Goal: Information Seeking & Learning: Compare options

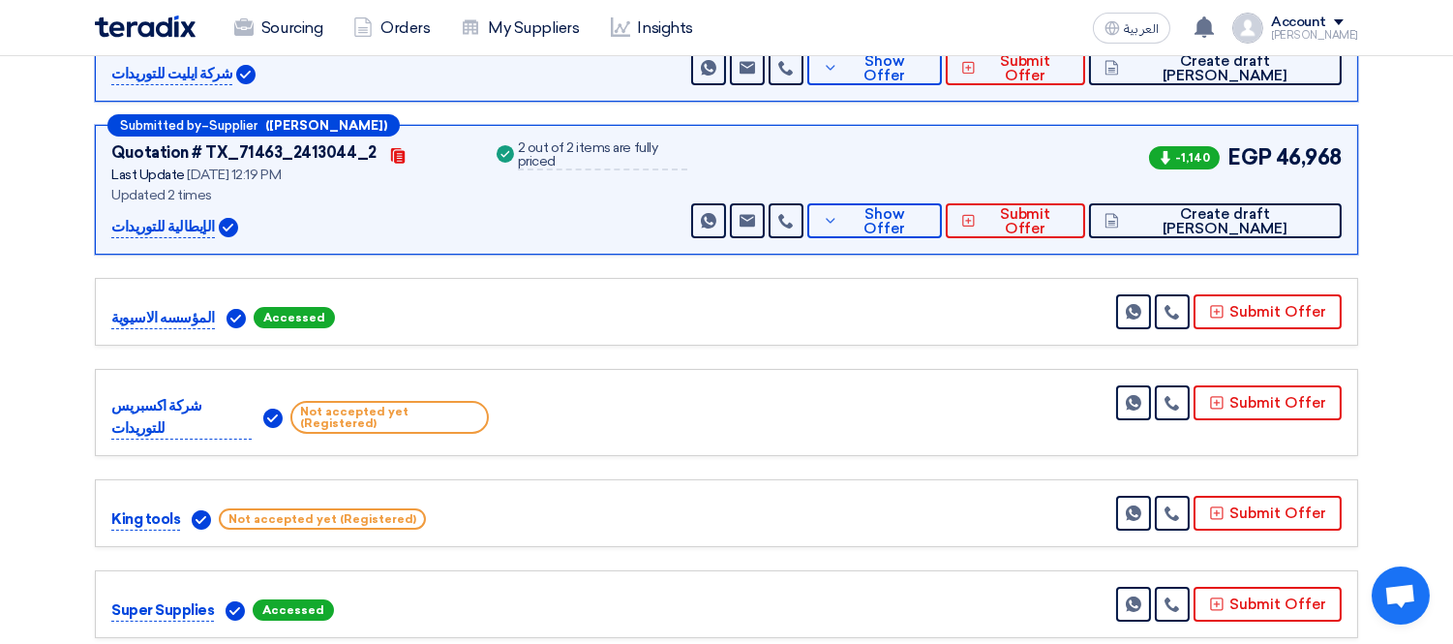
scroll to position [430, 0]
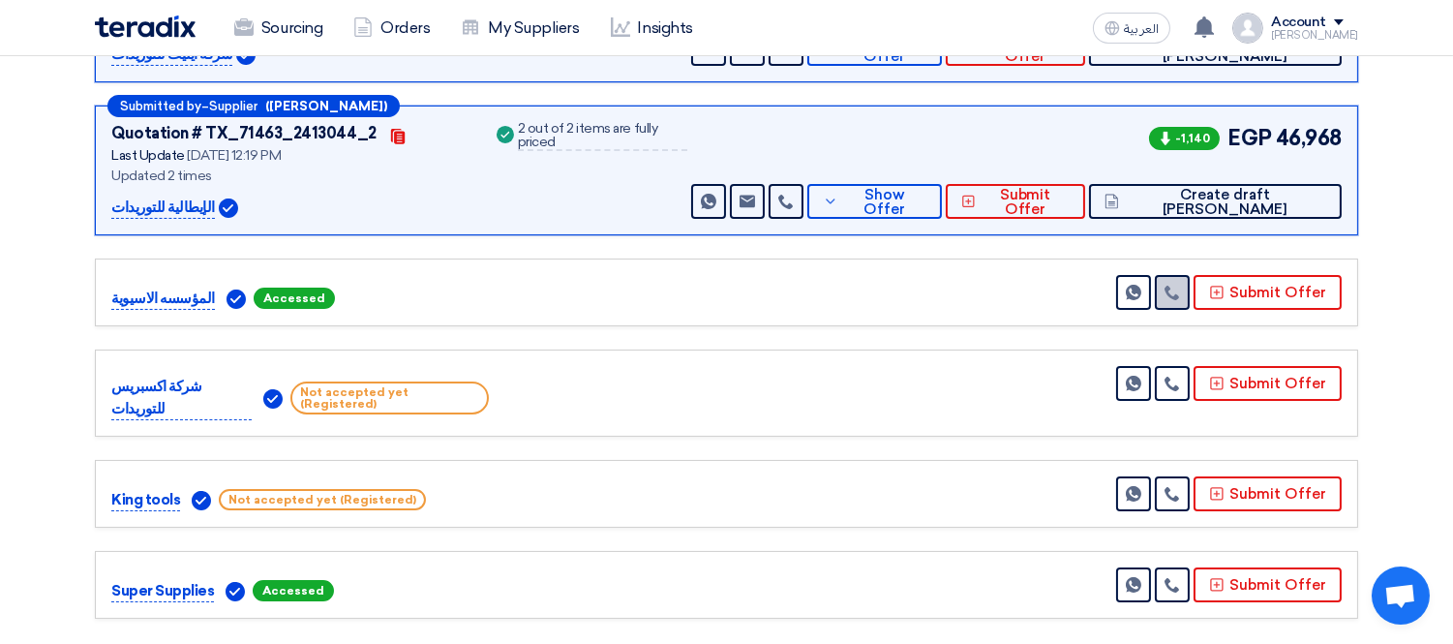
click at [1189, 303] on link at bounding box center [1171, 292] width 35 height 35
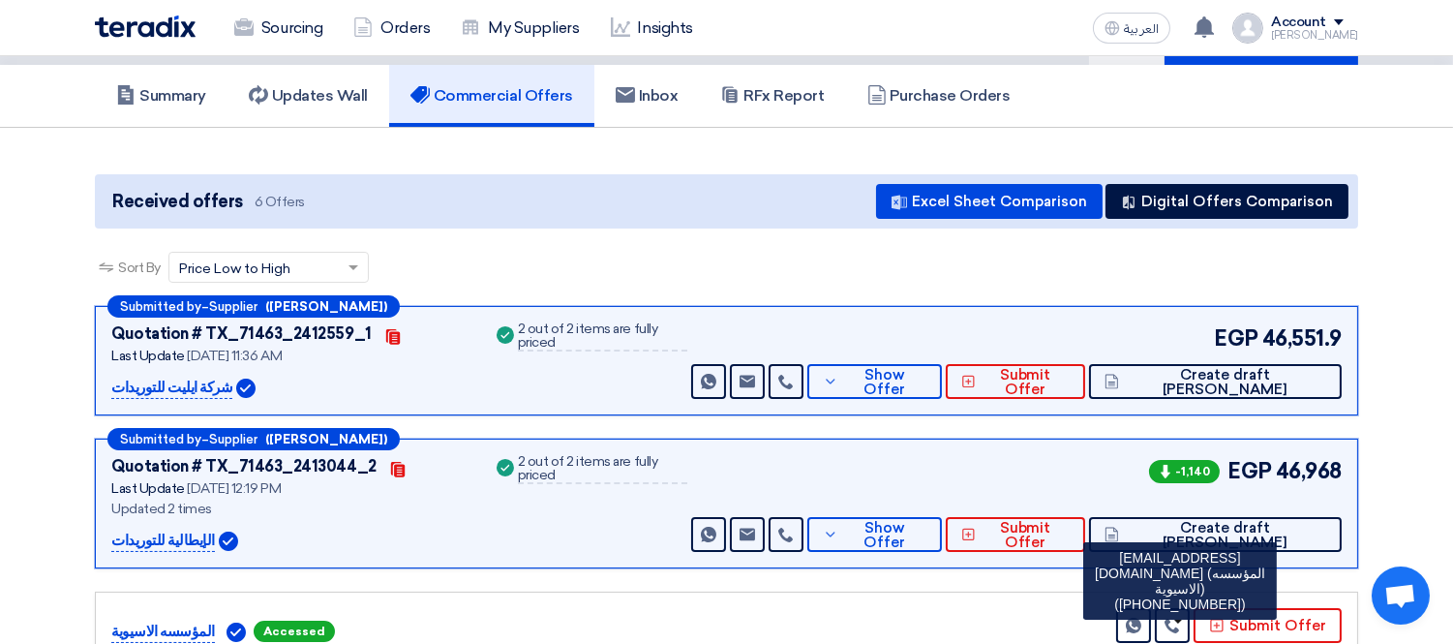
scroll to position [0, 0]
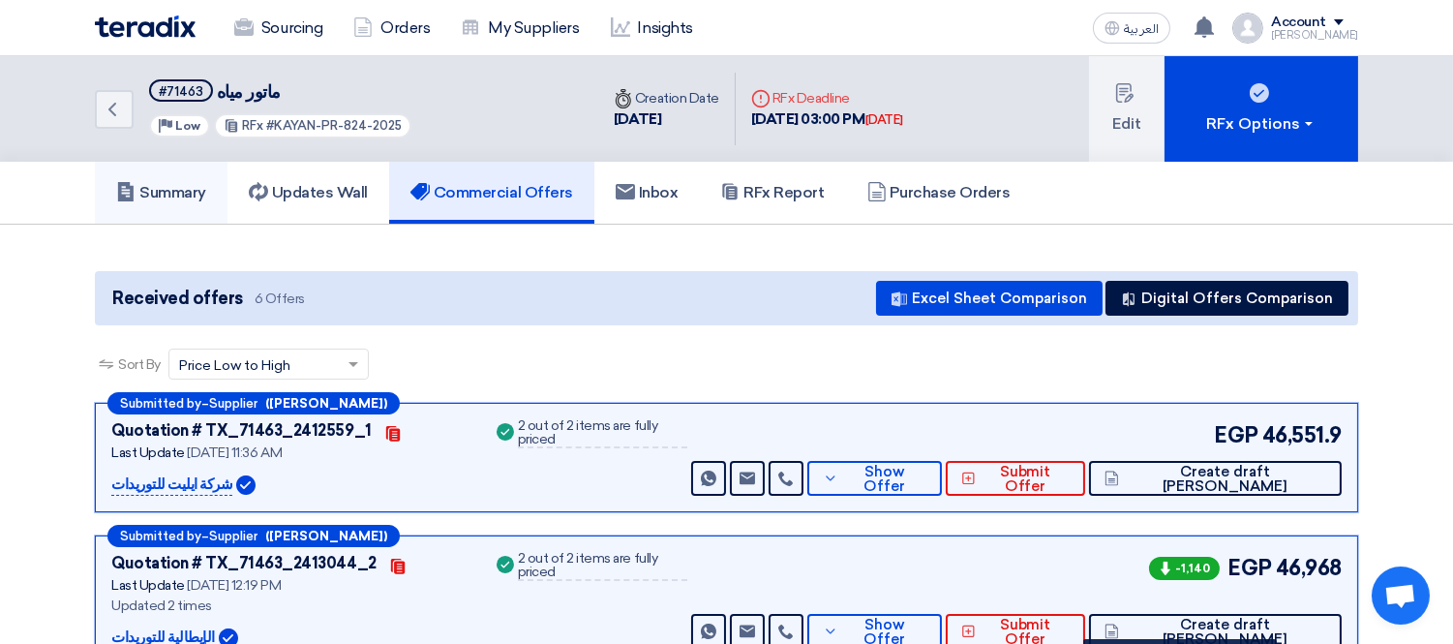
click at [175, 189] on h5 "Summary" at bounding box center [161, 192] width 90 height 19
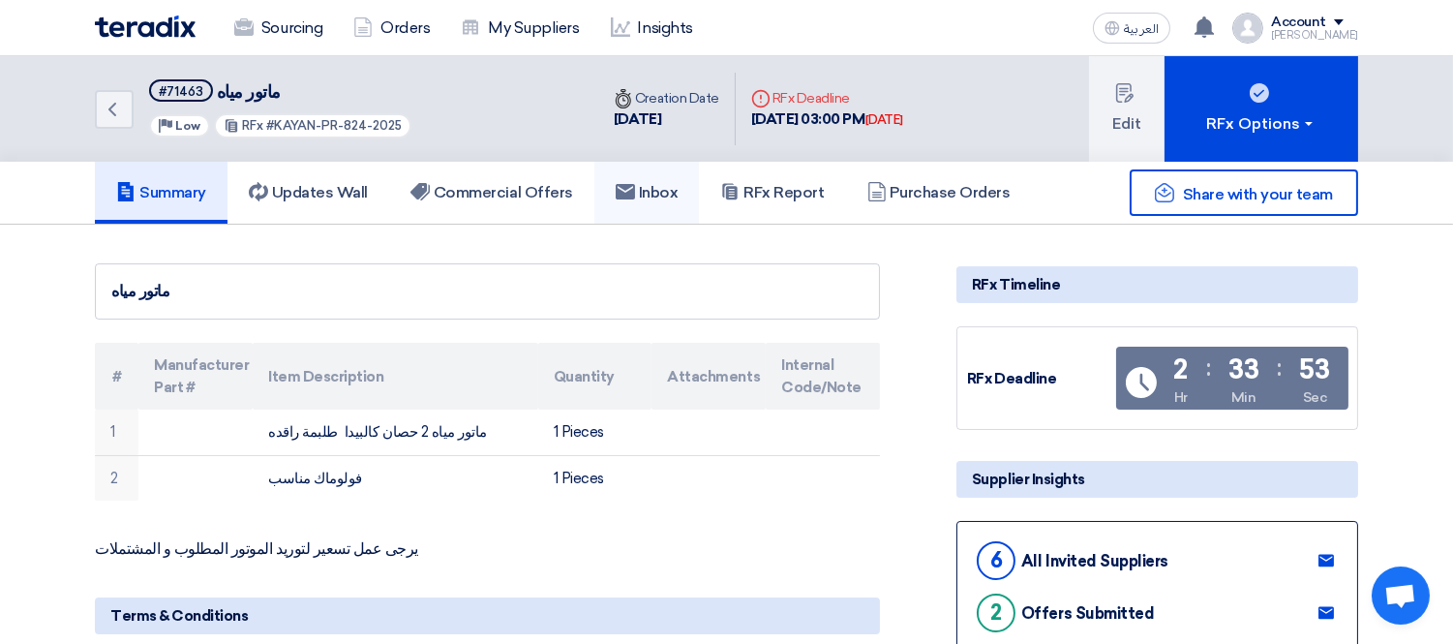
click at [629, 190] on use at bounding box center [624, 191] width 19 height 15
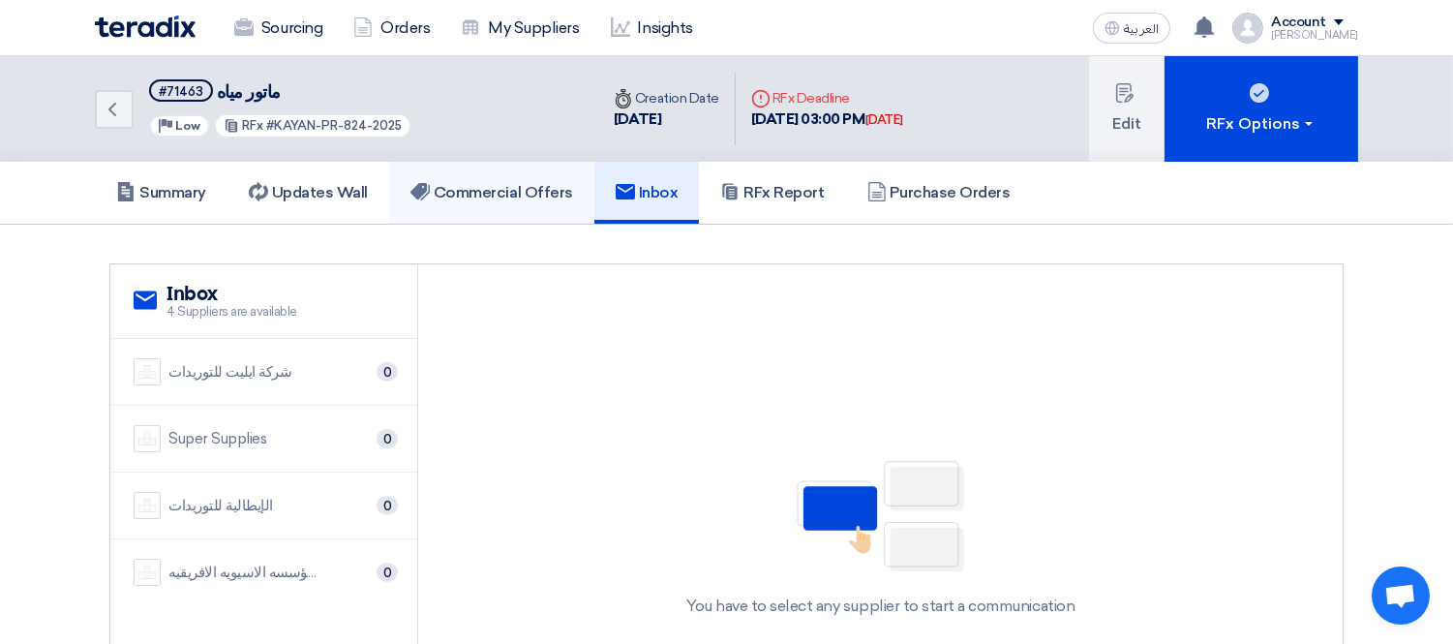
click at [554, 187] on h5 "Commercial Offers" at bounding box center [491, 192] width 163 height 19
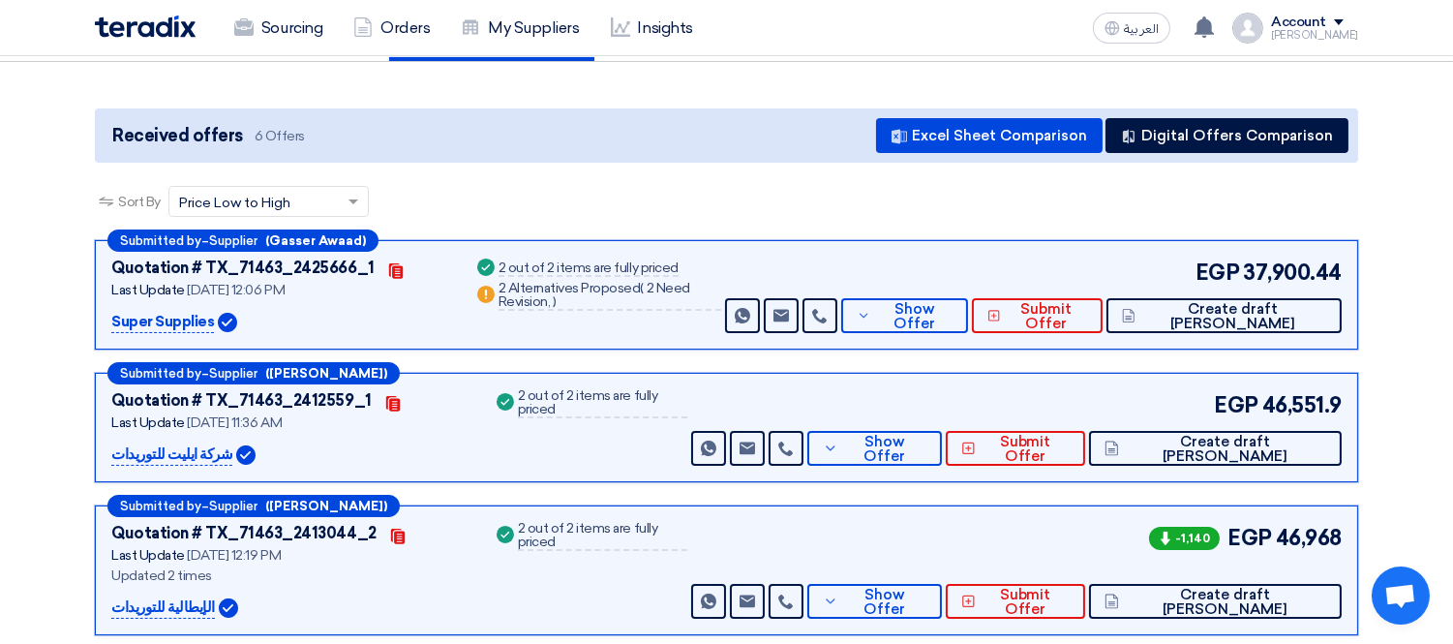
scroll to position [215, 0]
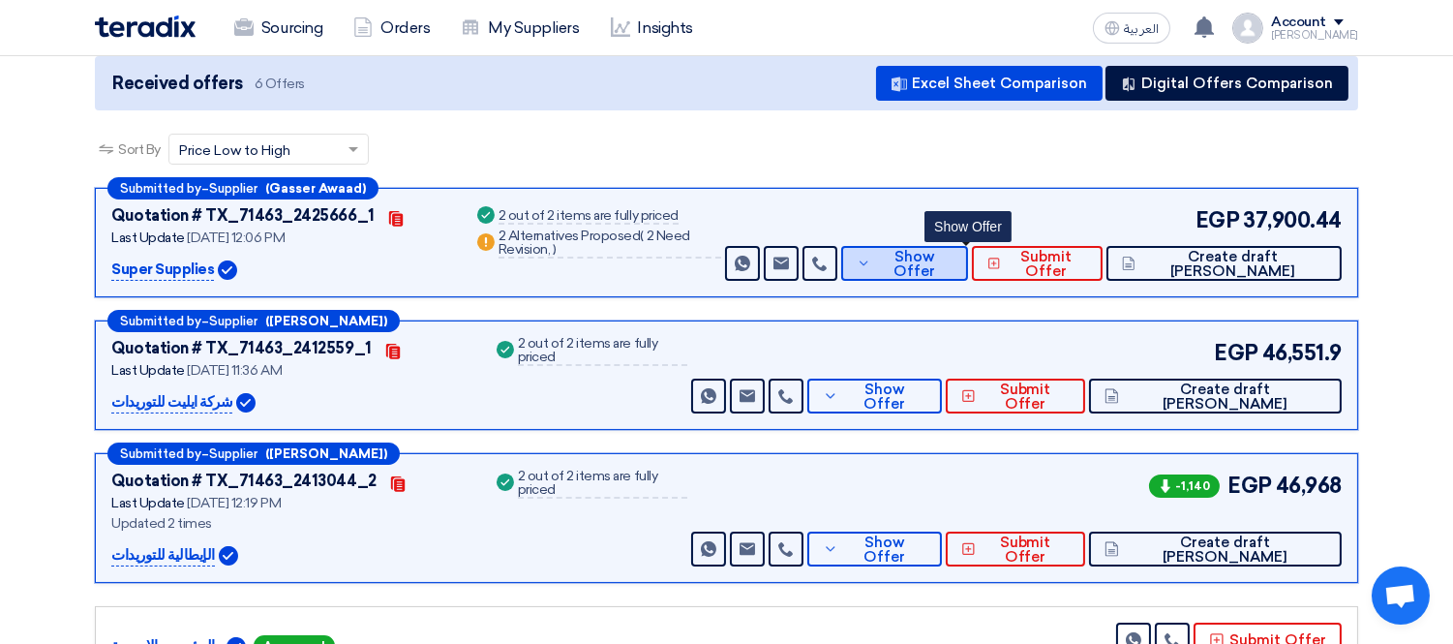
click at [952, 265] on span "Show Offer" at bounding box center [914, 264] width 76 height 29
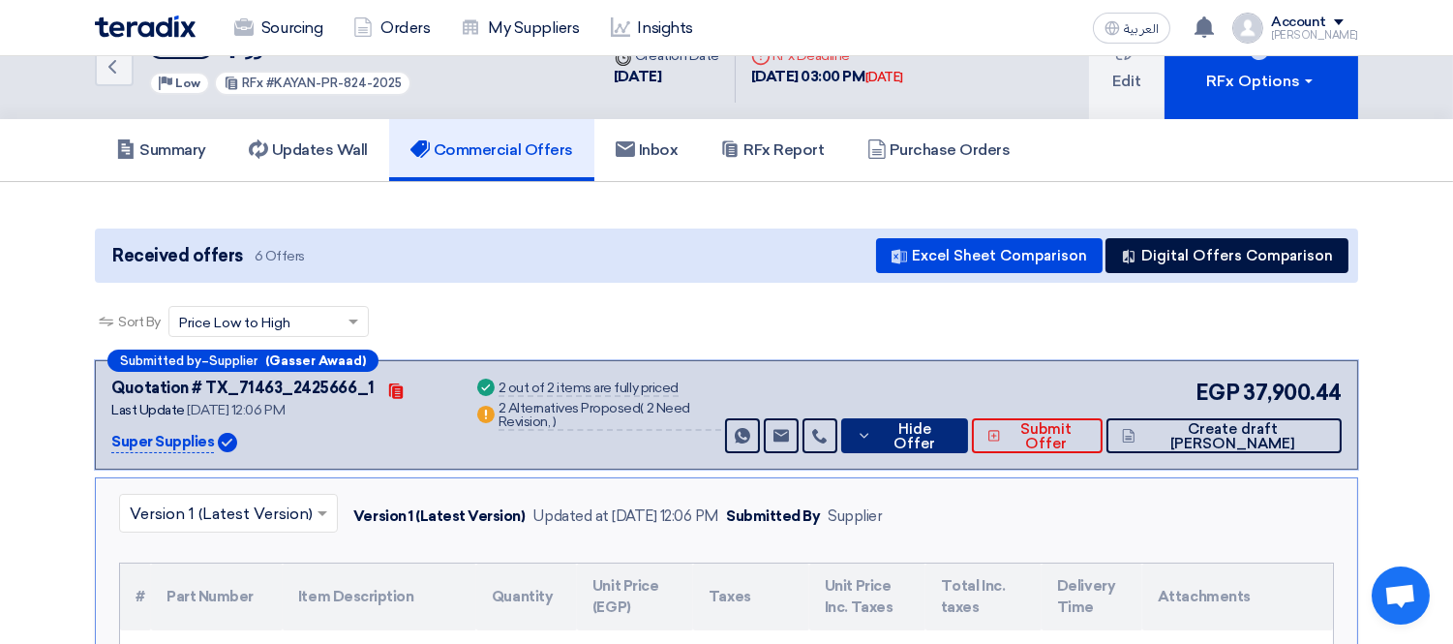
scroll to position [0, 0]
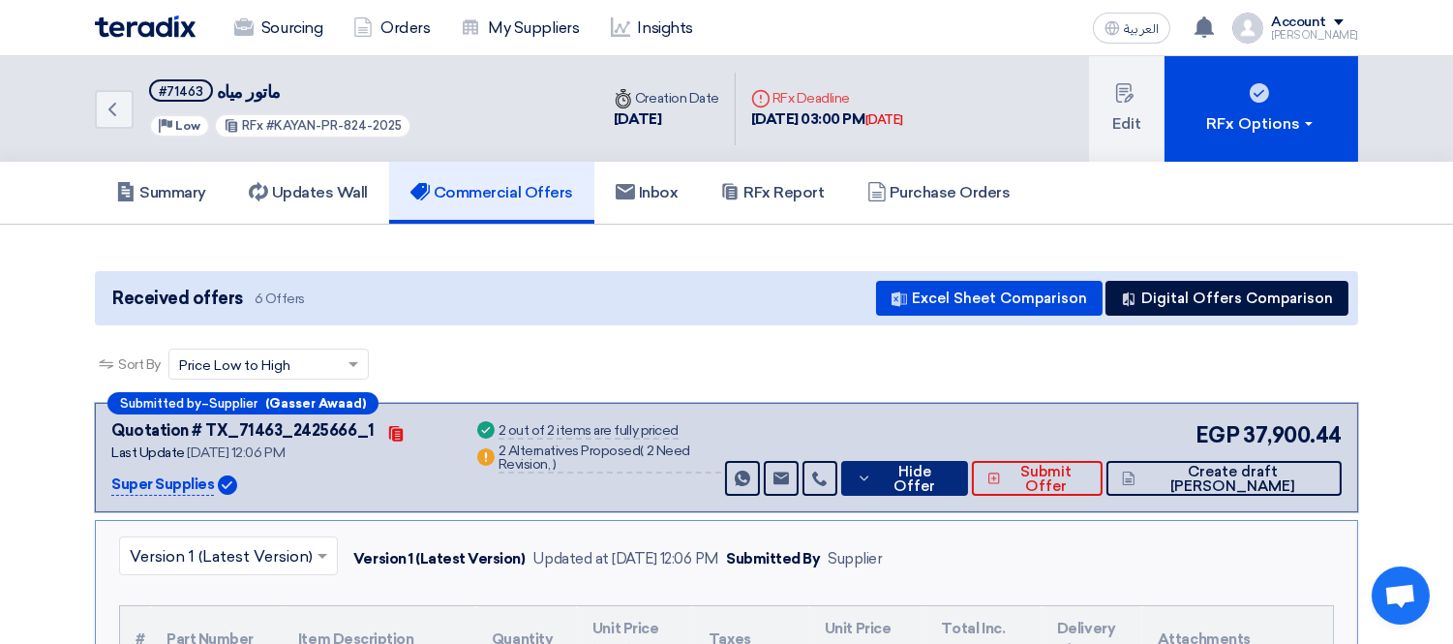
click at [964, 462] on button "Hide Offer" at bounding box center [904, 478] width 127 height 35
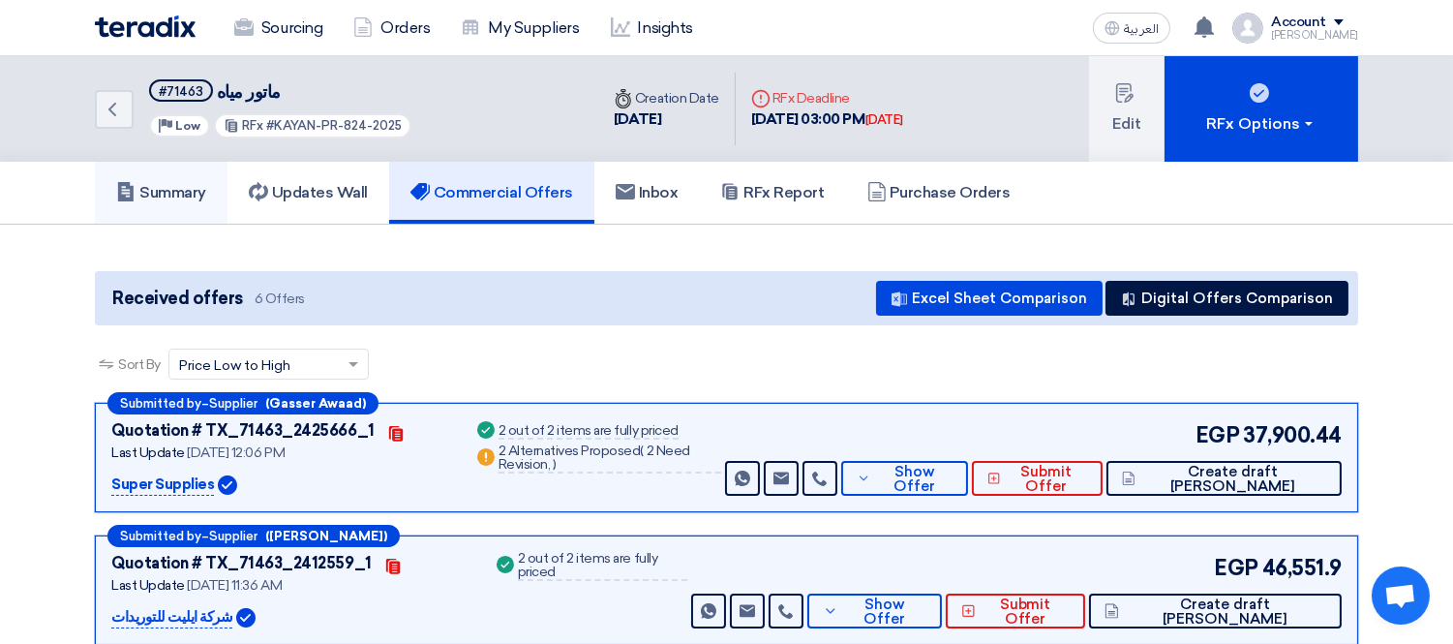
click at [189, 197] on h5 "Summary" at bounding box center [161, 192] width 90 height 19
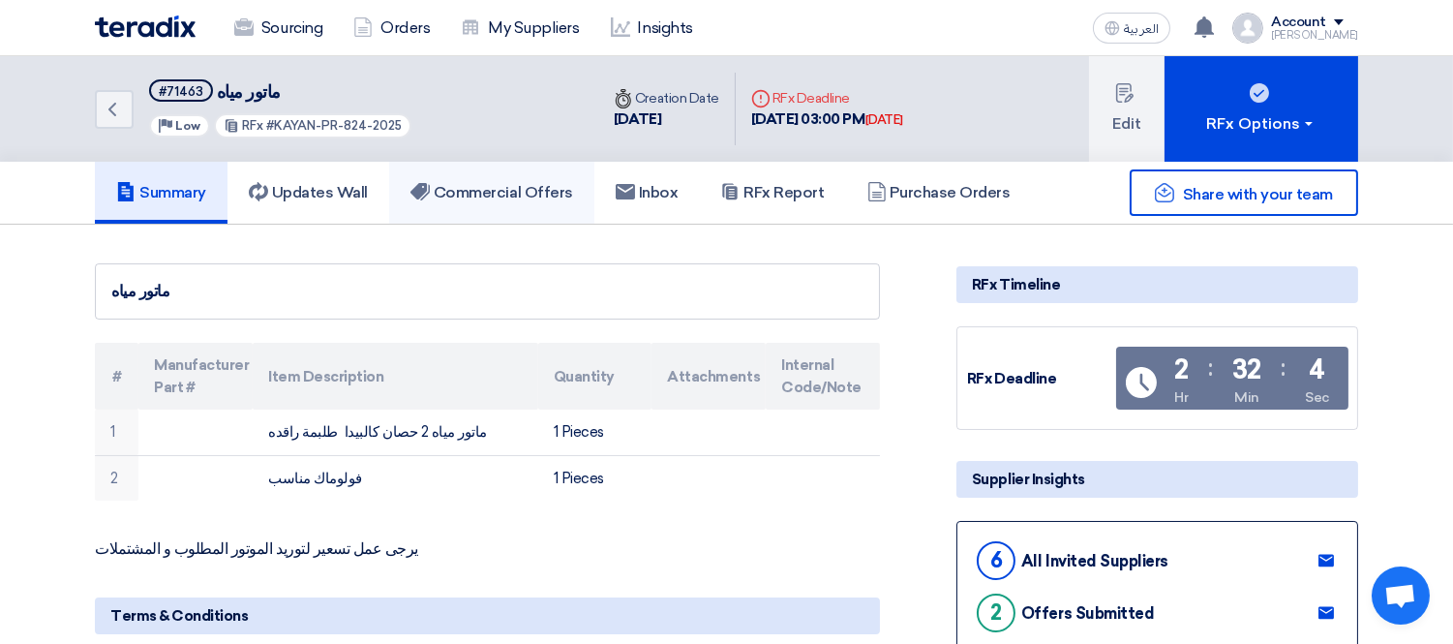
click at [494, 177] on link "Commercial Offers" at bounding box center [491, 193] width 205 height 62
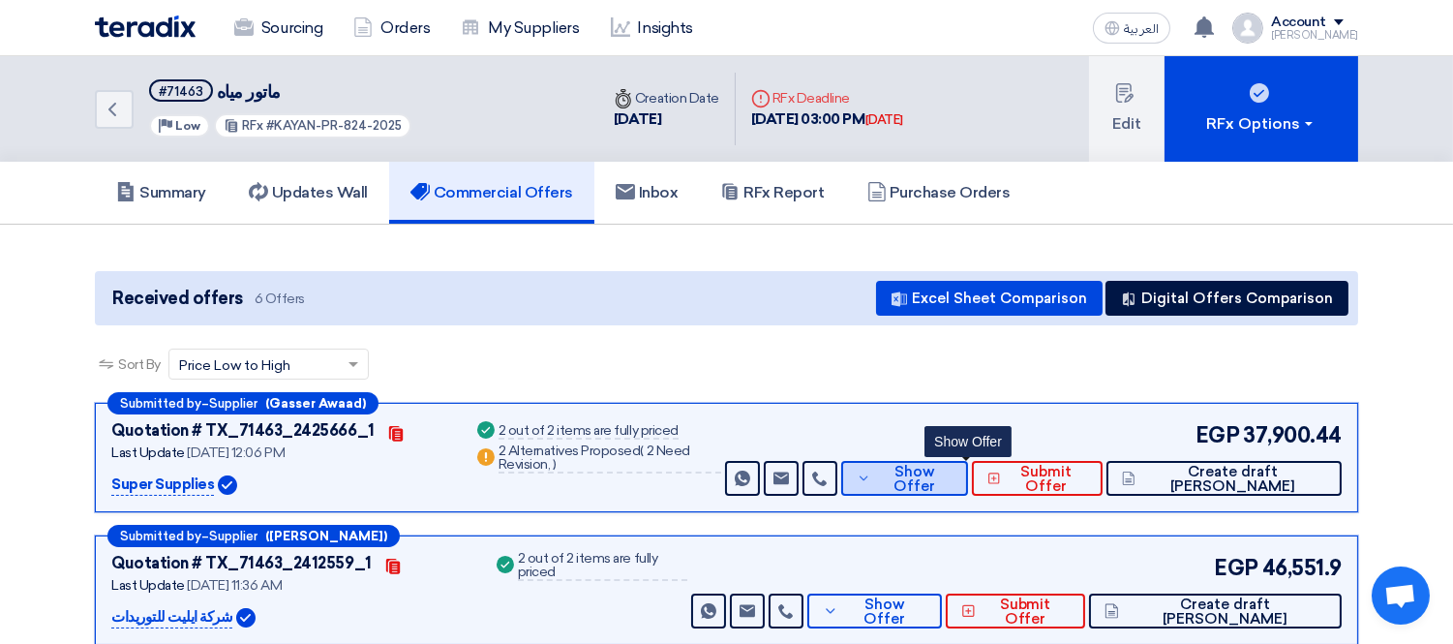
click at [968, 464] on button "Show Offer" at bounding box center [904, 478] width 127 height 35
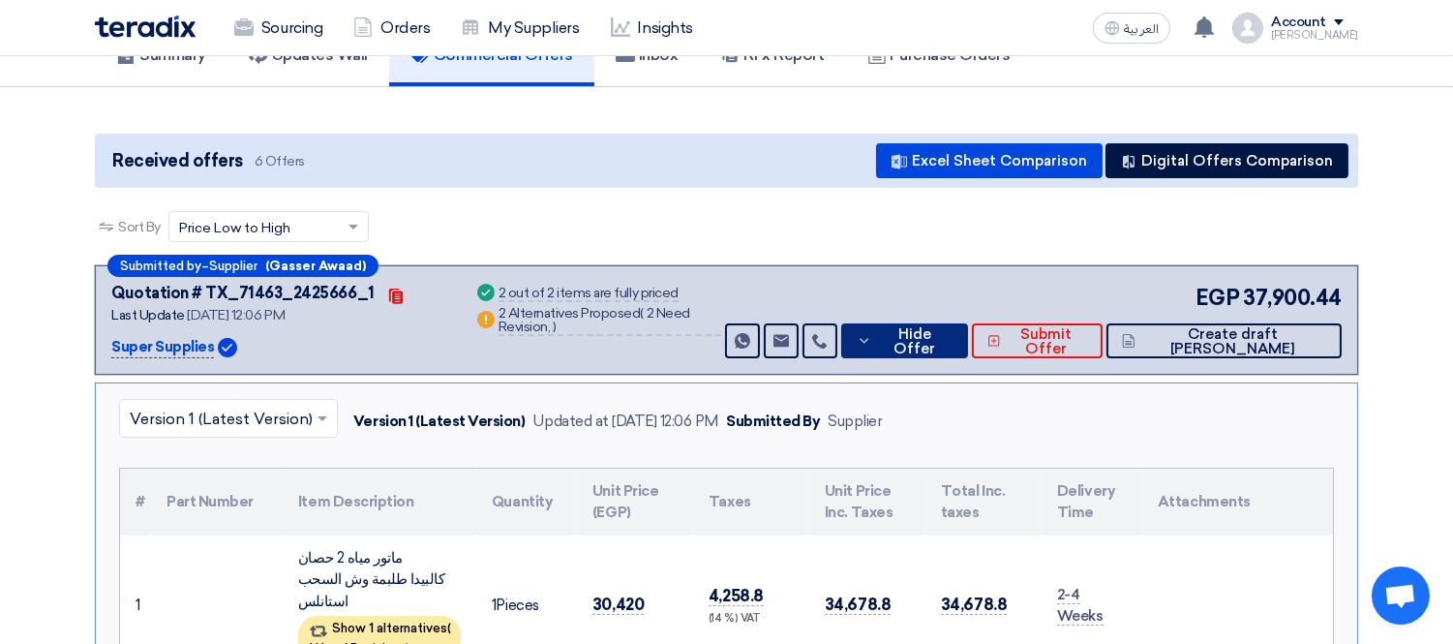
scroll to position [430, 0]
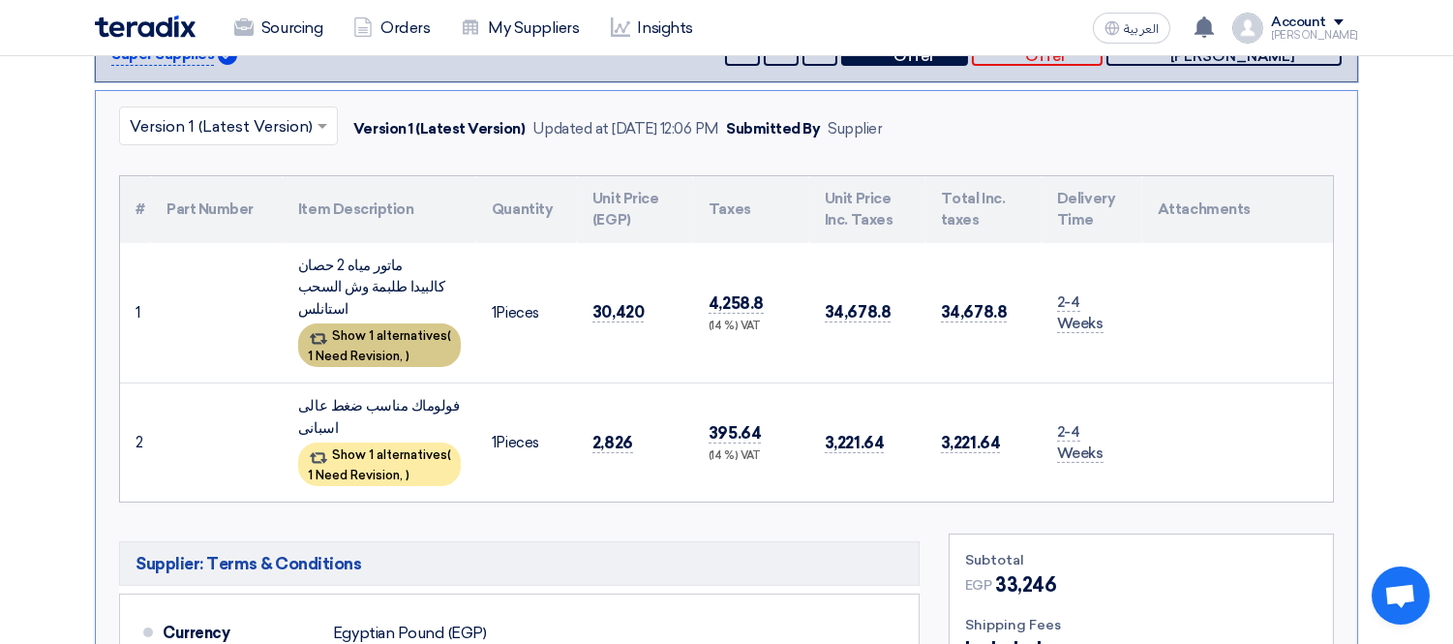
click at [374, 323] on div "Show 1 alternatives ( 1 Need Revision, )" at bounding box center [379, 345] width 163 height 44
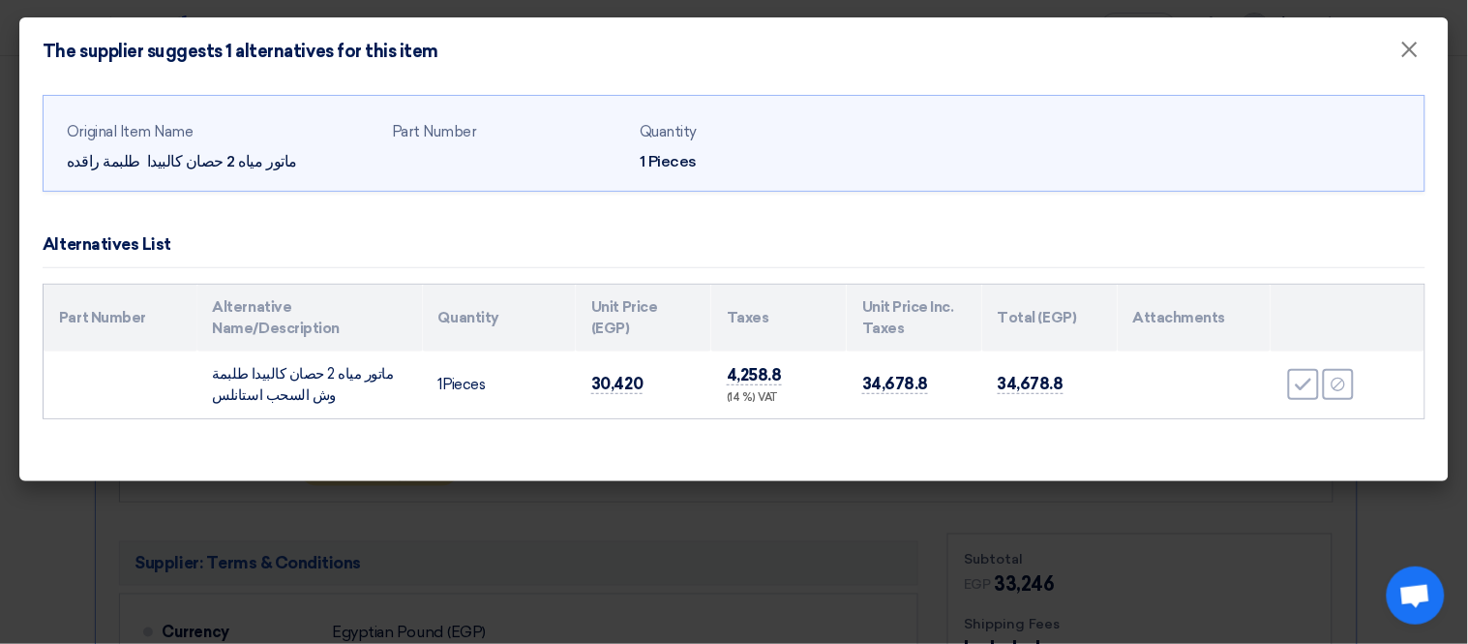
click at [128, 486] on modal-container "The supplier suggests 1 alternatives for this item × Original Item Name ماتور م…" at bounding box center [734, 322] width 1468 height 644
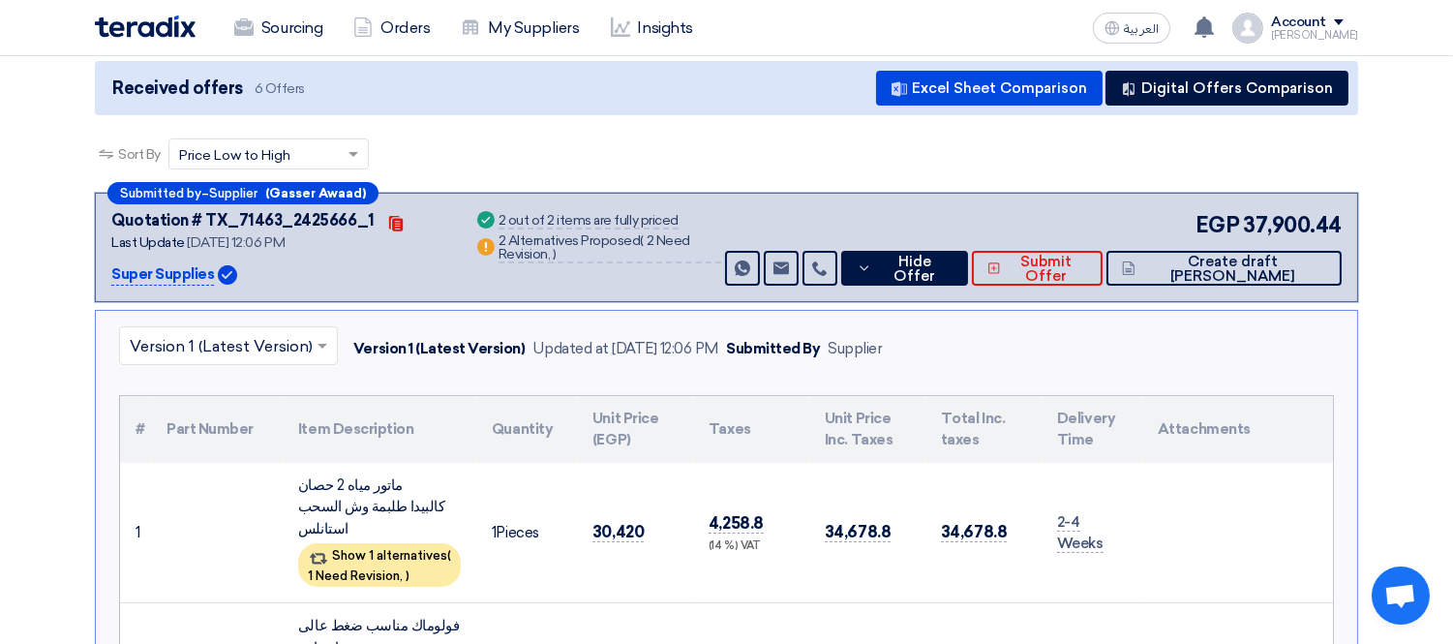
scroll to position [0, 0]
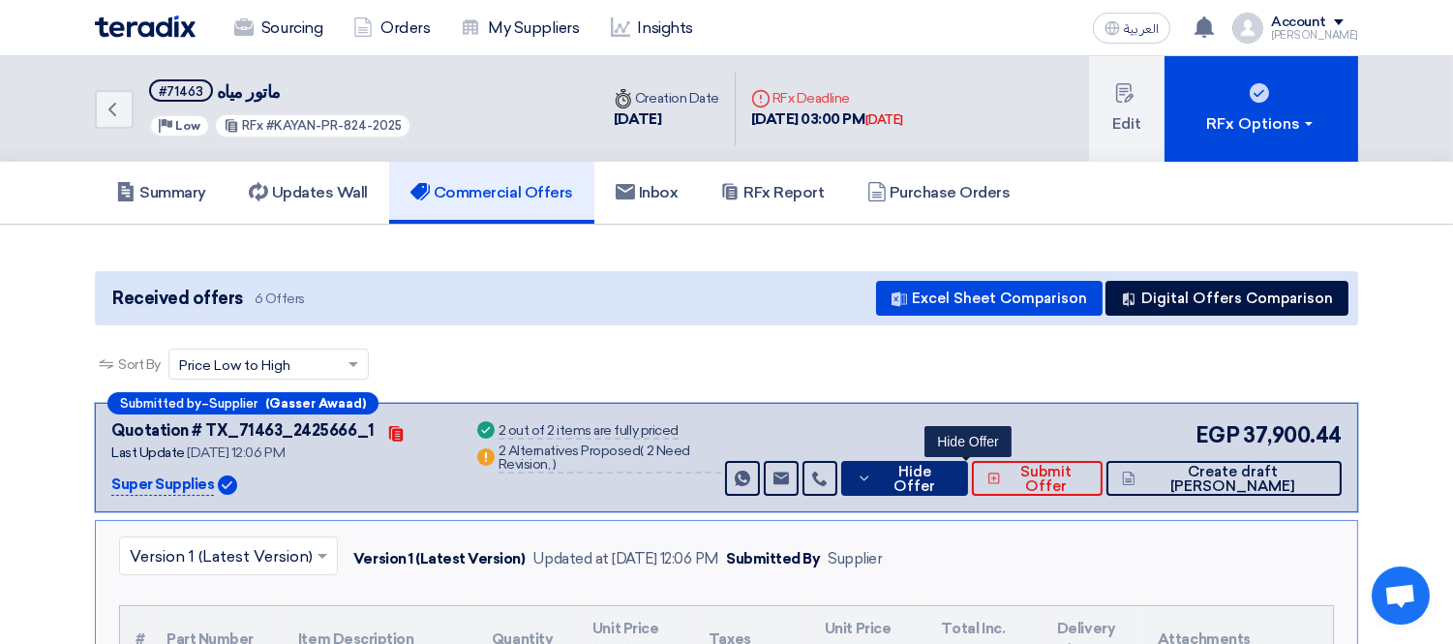
click at [952, 468] on span "Hide Offer" at bounding box center [914, 478] width 75 height 29
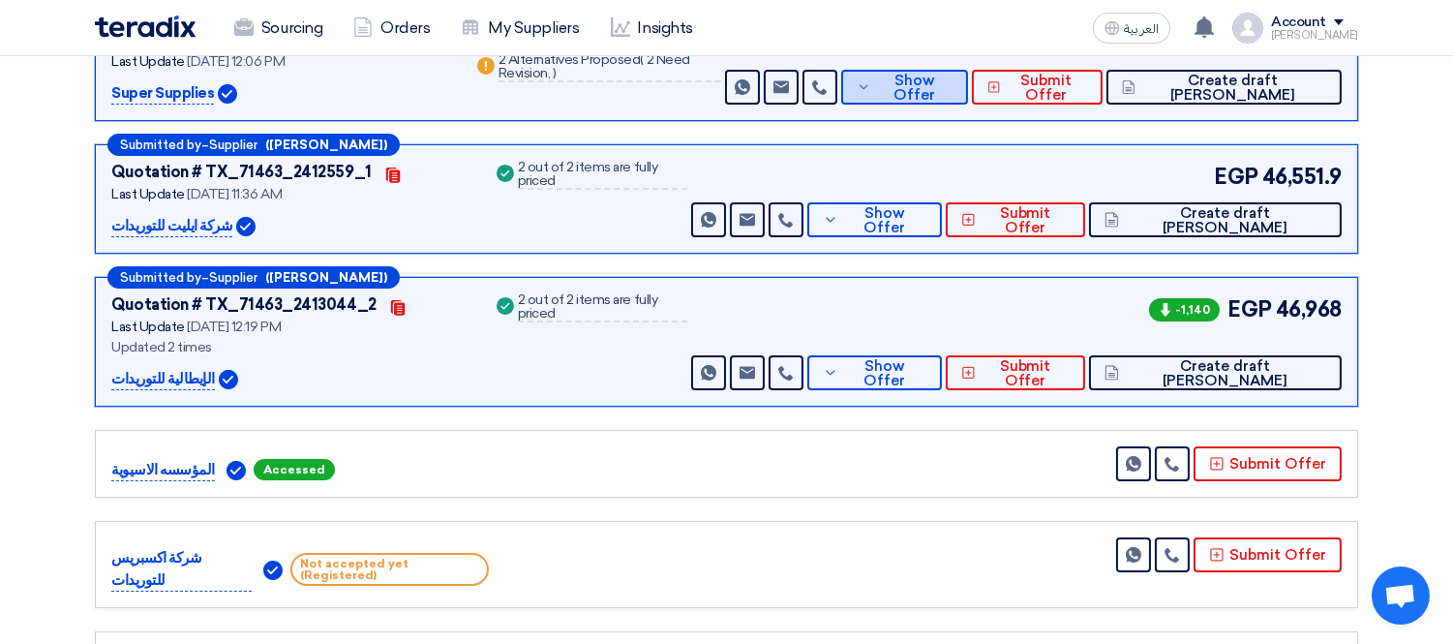
scroll to position [215, 0]
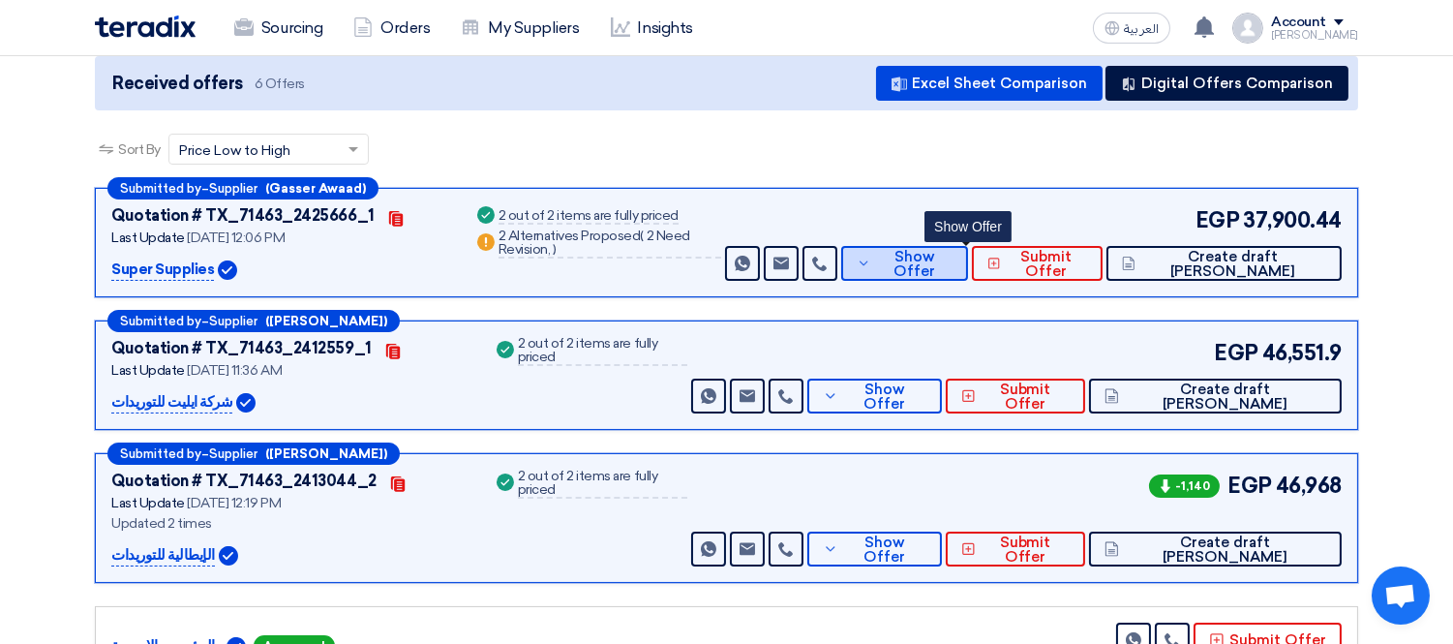
click at [952, 256] on span "Show Offer" at bounding box center [914, 264] width 76 height 29
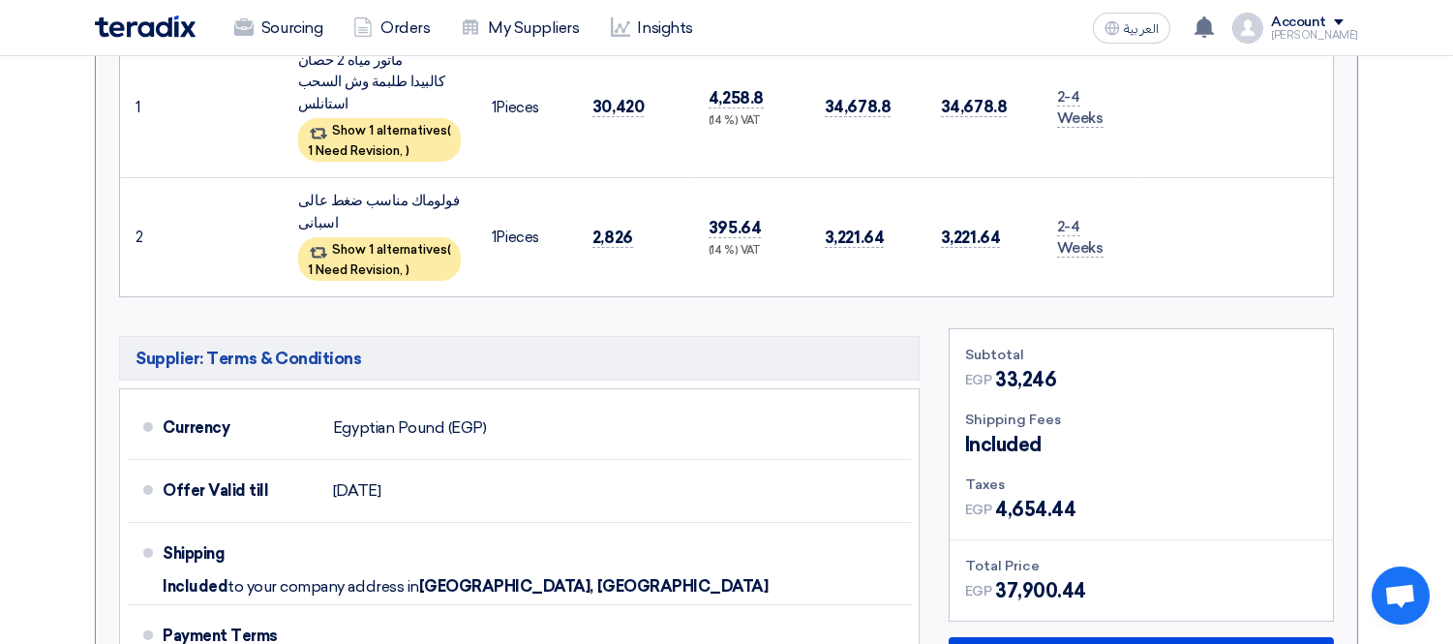
scroll to position [644, 0]
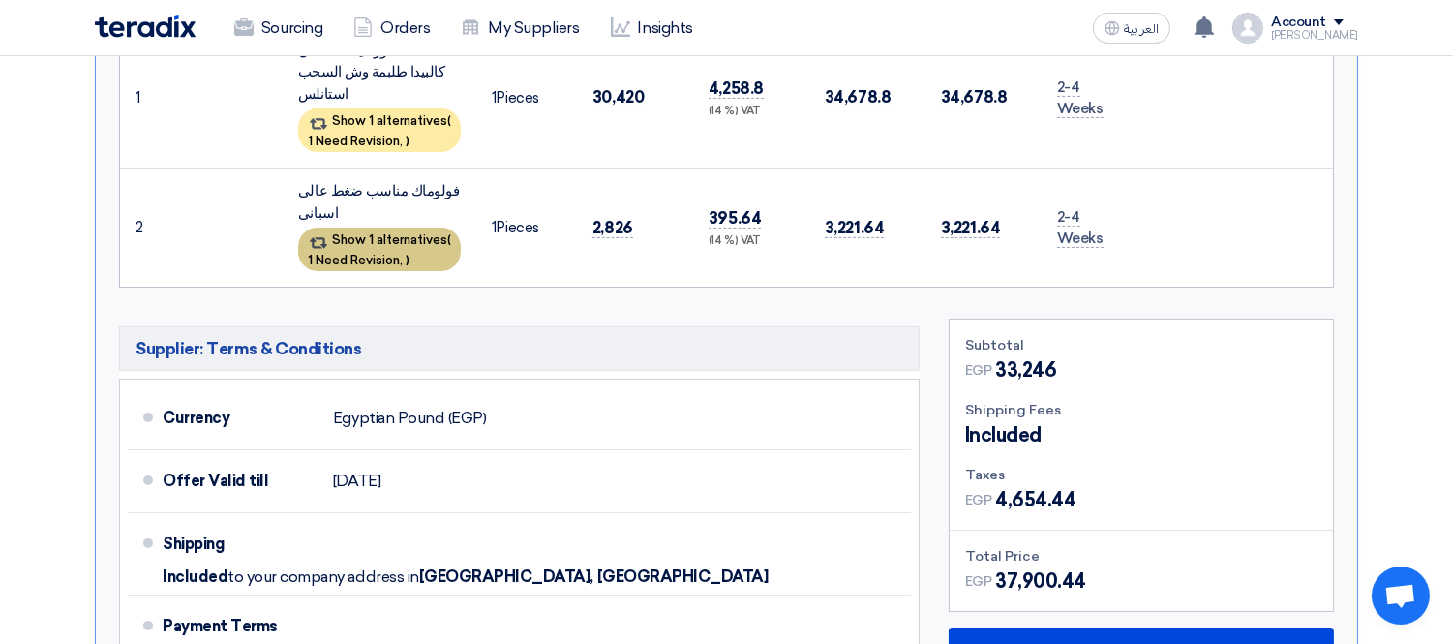
click at [387, 253] on span "1 Need Revision," at bounding box center [355, 260] width 95 height 15
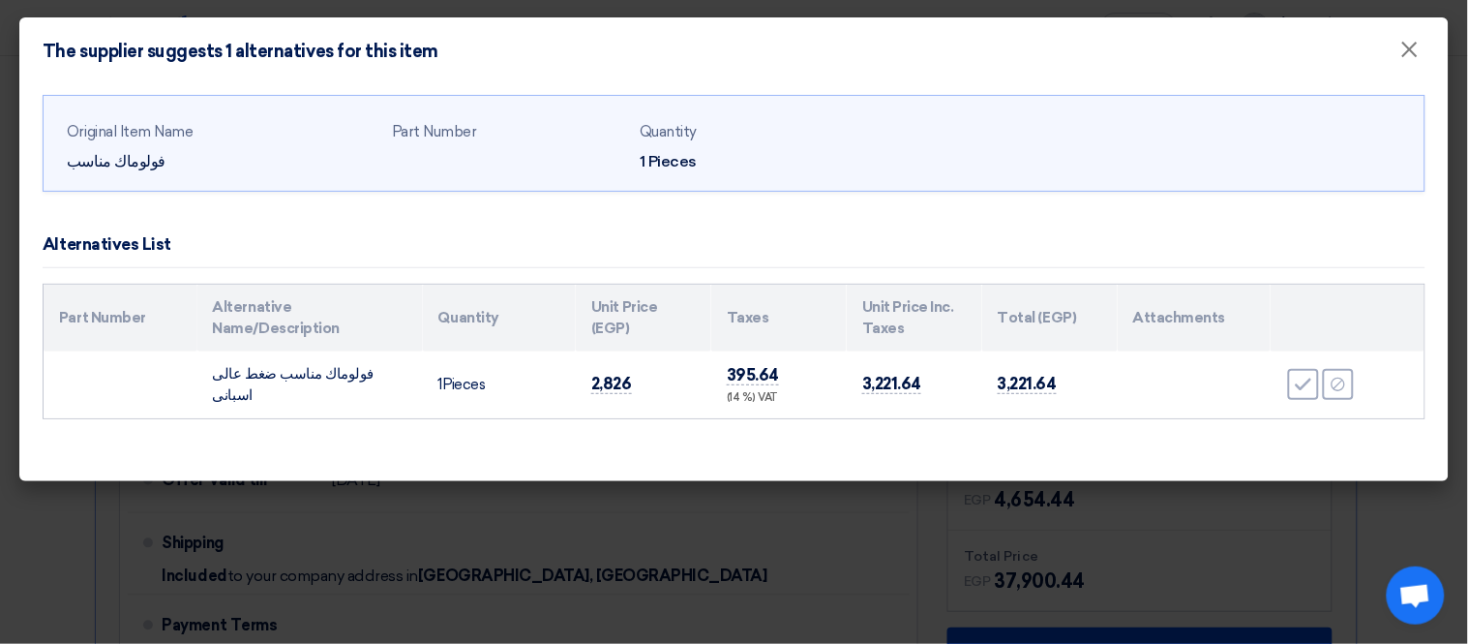
click at [82, 519] on modal-container "The supplier suggests 1 alternatives for this item × Original Item Name فولوماك…" at bounding box center [734, 322] width 1468 height 644
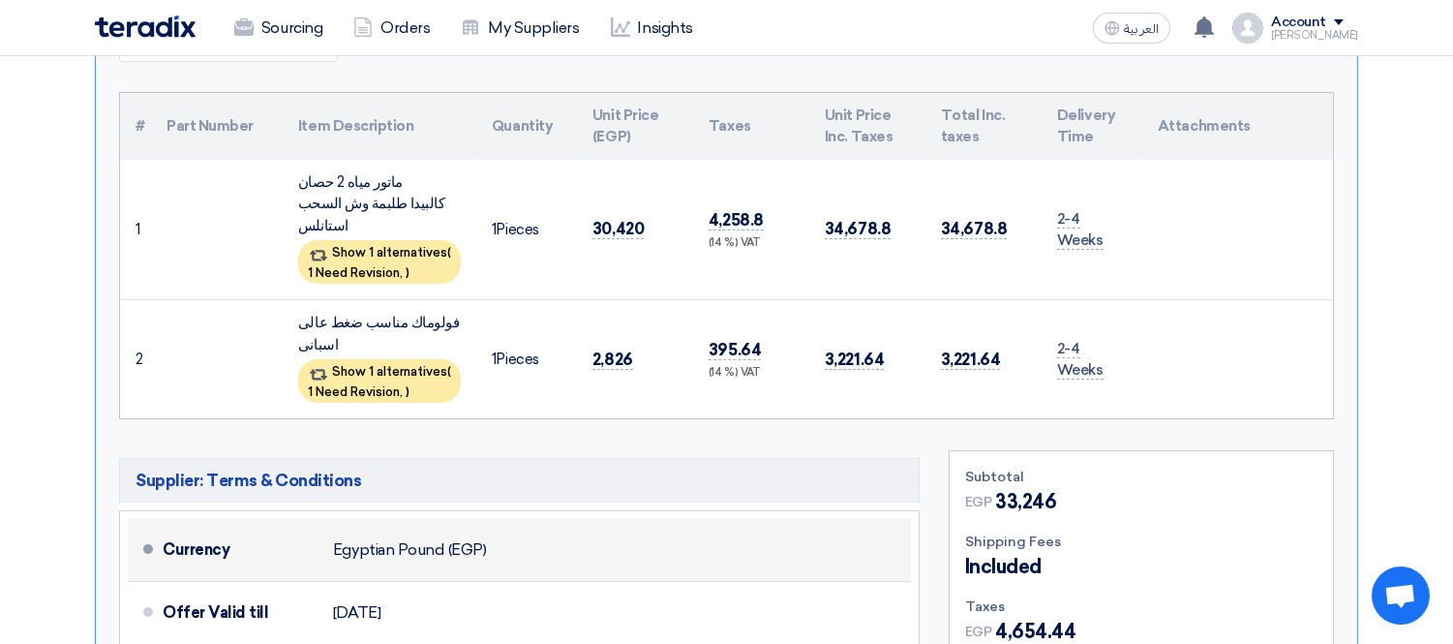
scroll to position [430, 0]
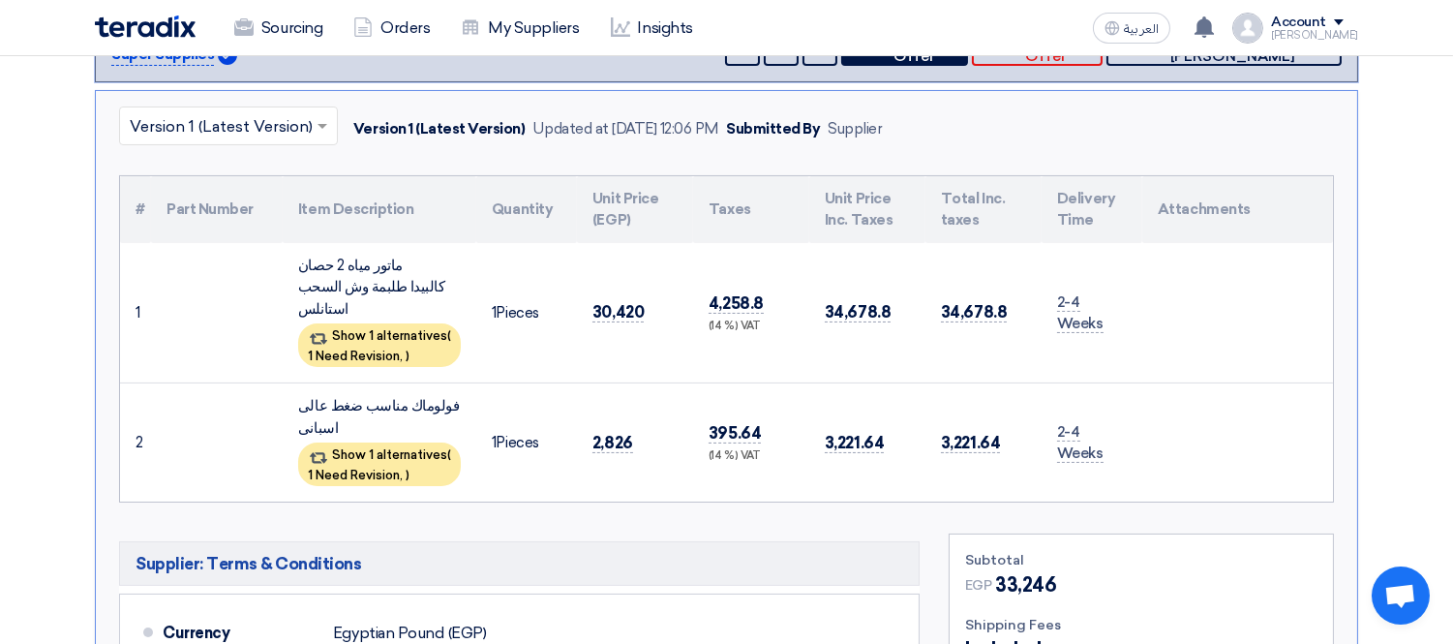
drag, startPoint x: 295, startPoint y: 284, endPoint x: 452, endPoint y: 252, distance: 160.0
click at [452, 252] on td "ماتور مياه 2 حصان كالبيدا طلبمة وش السحب استانلس Show 1 alternatives ( 1 Need R…" at bounding box center [380, 313] width 194 height 140
click at [402, 287] on div "ماتور مياه 2 حصان كالبيدا طلبمة وش السحب استانلس" at bounding box center [379, 288] width 163 height 66
drag, startPoint x: 391, startPoint y: 287, endPoint x: 292, endPoint y: 265, distance: 101.2
click at [292, 265] on td "ماتور مياه 2 حصان كالبيدا طلبمة وش السحب استانلس Show 1 alternatives ( 1 Need R…" at bounding box center [380, 313] width 194 height 140
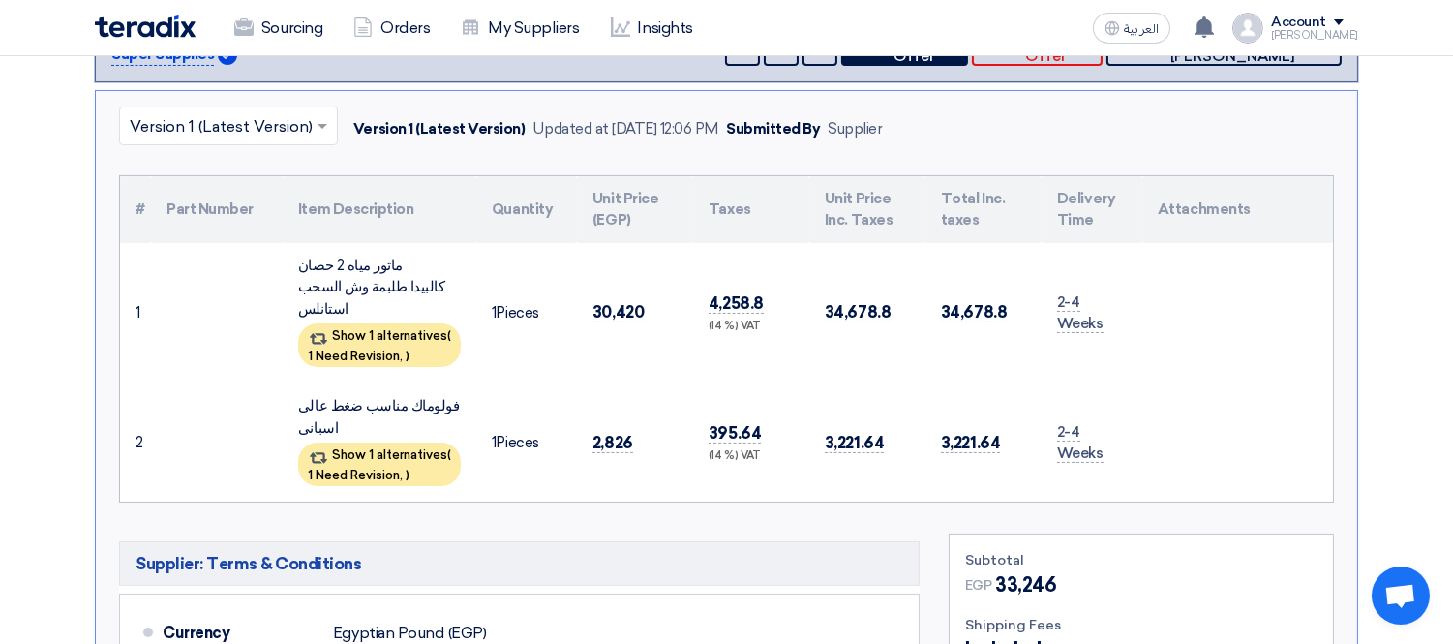
copy div "ماتور مياه 2 حصان كالبيدا طلبمة وش السحب استانلس"
click at [516, 345] on td "1 Pieces" at bounding box center [526, 313] width 101 height 140
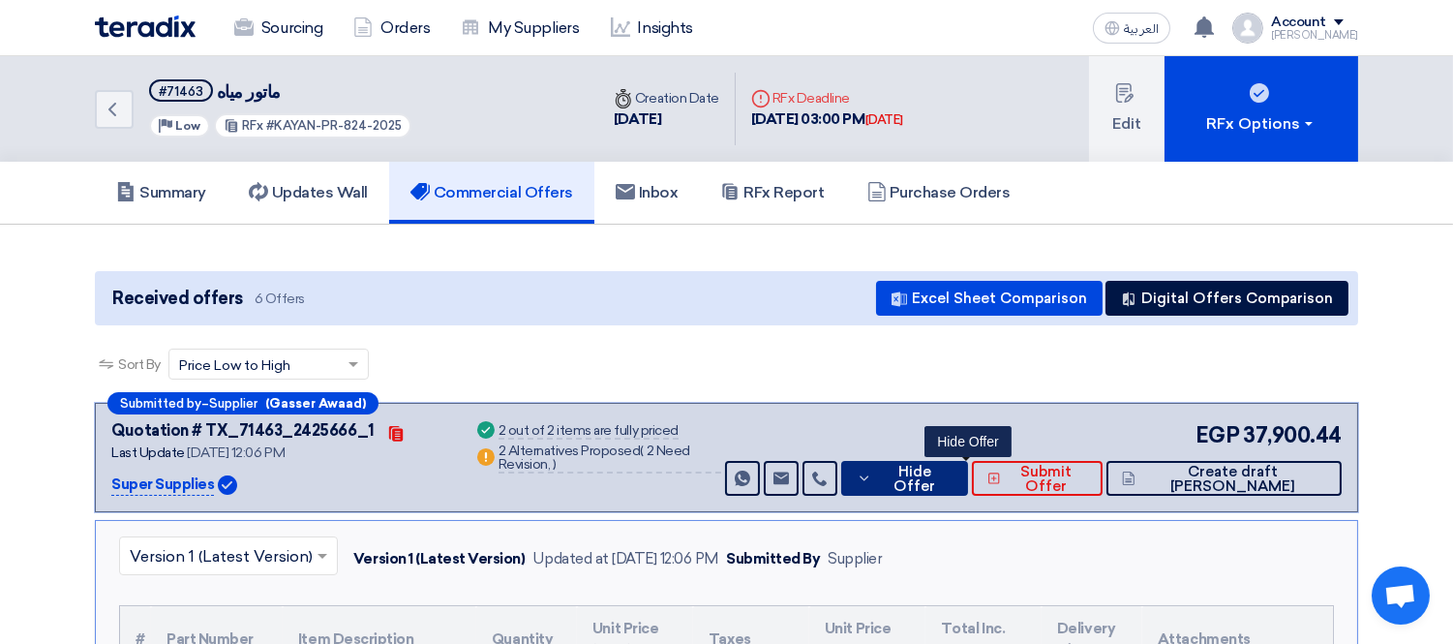
click at [952, 475] on span "Hide Offer" at bounding box center [914, 478] width 75 height 29
